Goal: Transaction & Acquisition: Purchase product/service

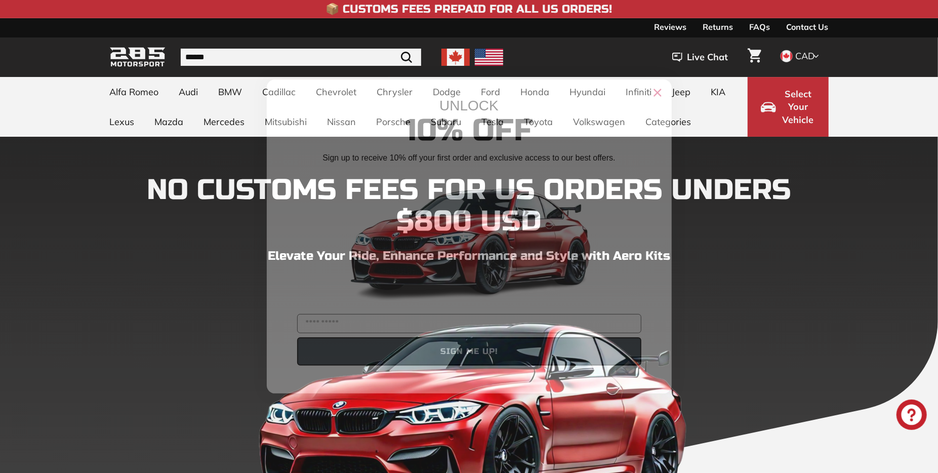
click at [655, 90] on icon "Close dialog" at bounding box center [657, 93] width 7 height 7
